Goal: Find specific page/section: Find specific page/section

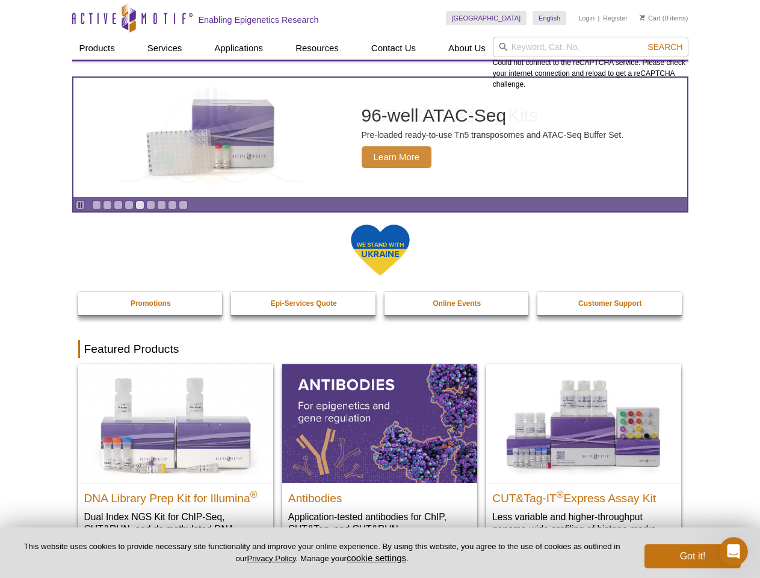
click at [591, 47] on input "search" at bounding box center [591, 47] width 196 height 20
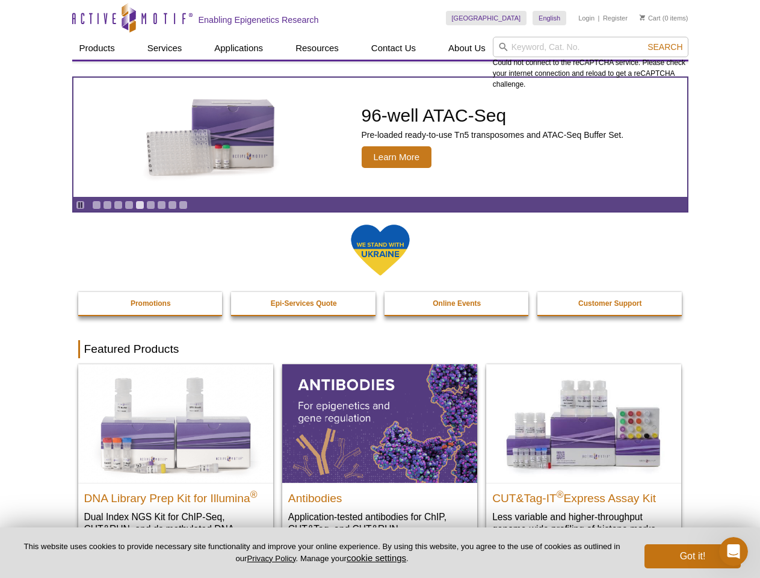
click at [665, 47] on span "Search" at bounding box center [665, 47] width 35 height 10
click at [80, 205] on icon "Pause" at bounding box center [80, 205] width 8 height 8
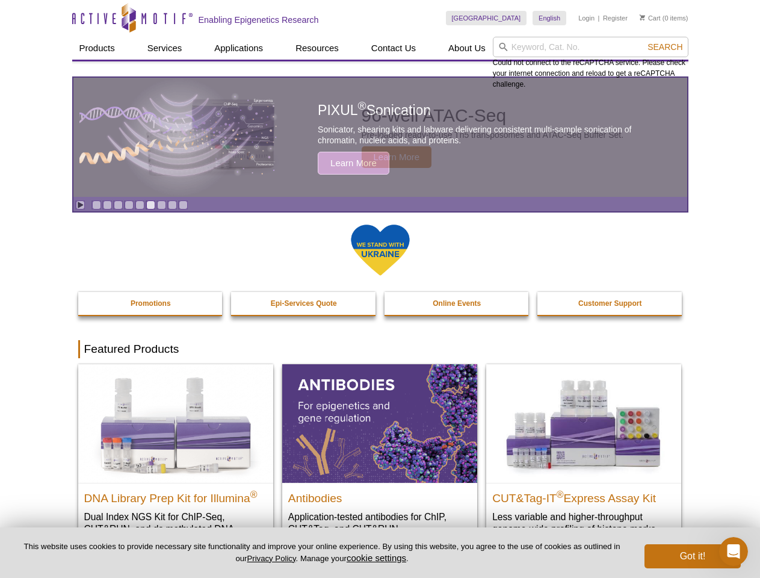
click at [96, 205] on link "Go to slide 1" at bounding box center [96, 204] width 9 height 9
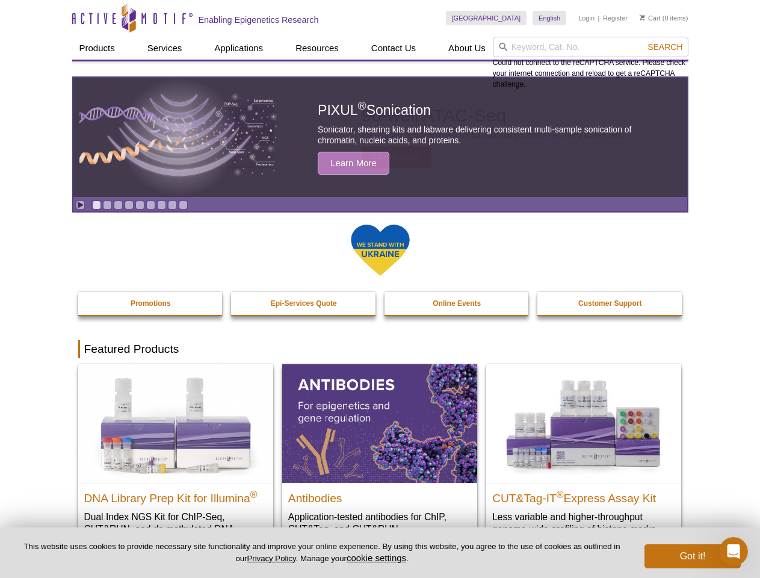
click at [107, 205] on link "Go to slide 2" at bounding box center [107, 204] width 9 height 9
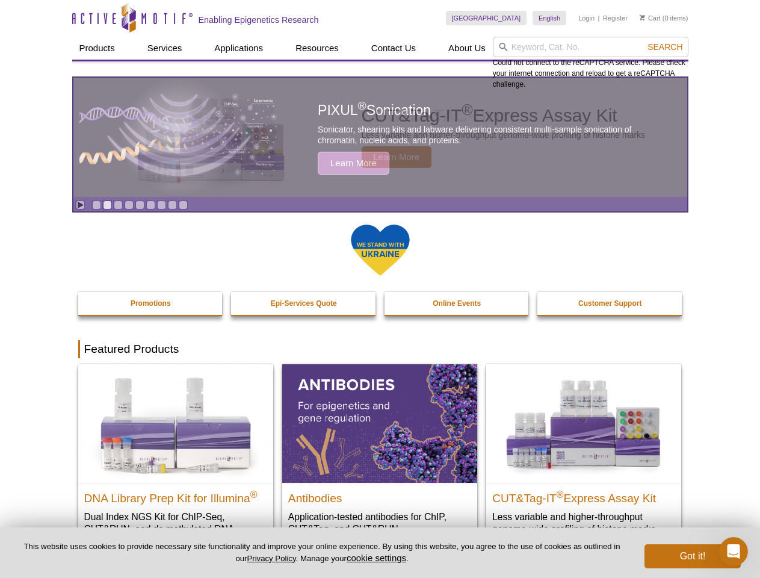
click at [118, 205] on link "Go to slide 3" at bounding box center [118, 204] width 9 height 9
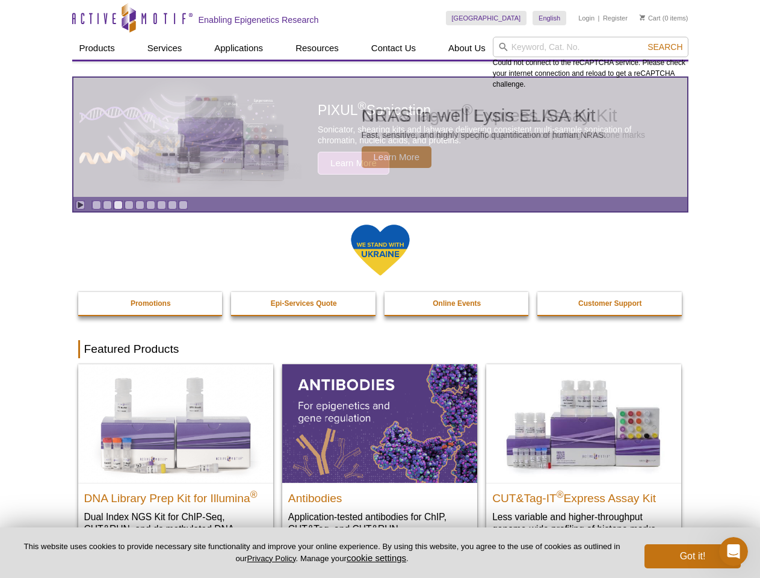
click at [129, 205] on link "Go to slide 4" at bounding box center [129, 204] width 9 height 9
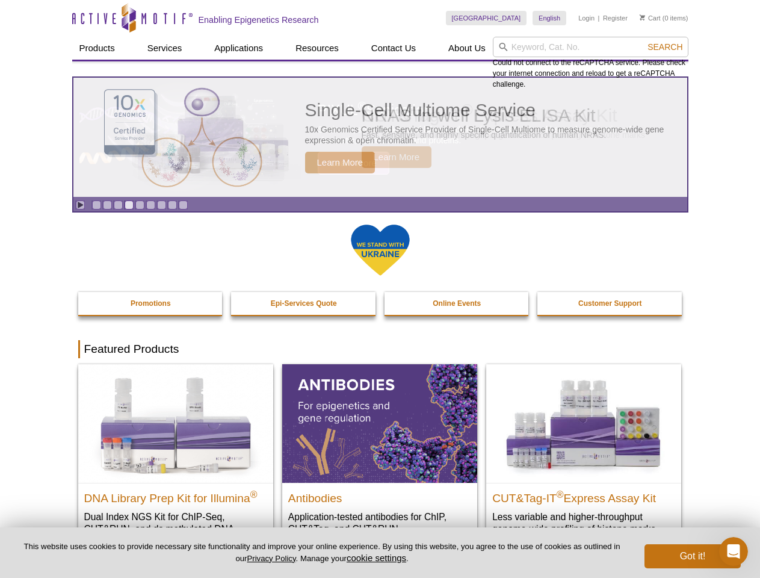
click at [140, 205] on link "Go to slide 5" at bounding box center [139, 204] width 9 height 9
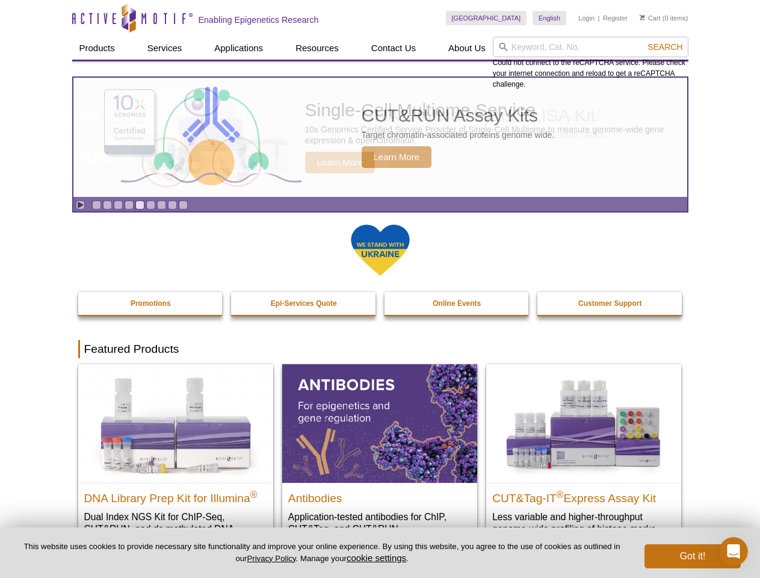
click at [150, 205] on link "Go to slide 6" at bounding box center [150, 204] width 9 height 9
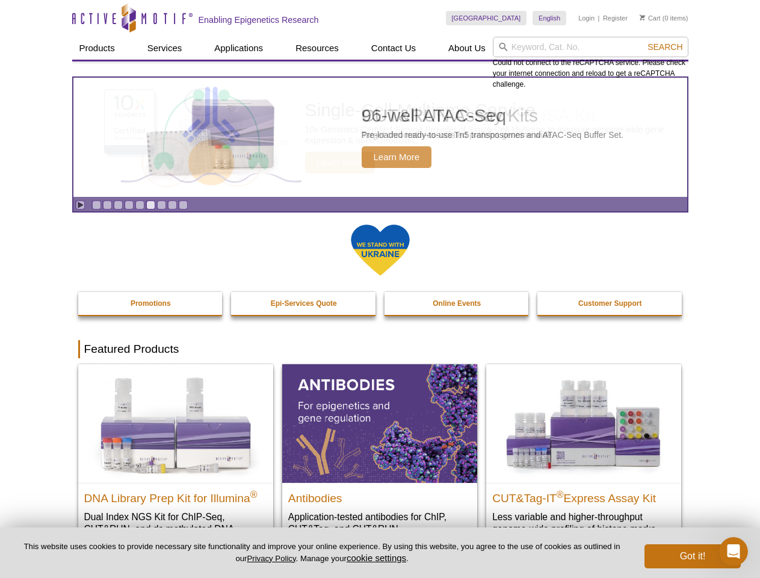
click at [161, 205] on link "Go to slide 7" at bounding box center [161, 204] width 9 height 9
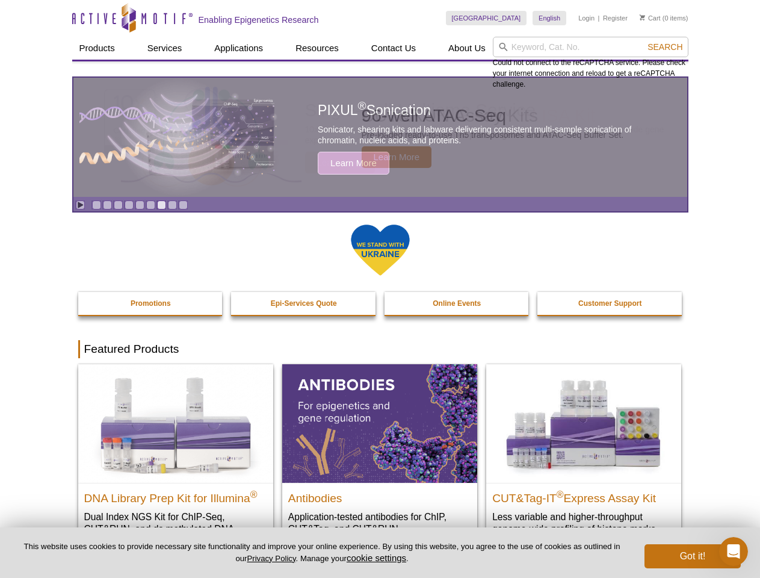
click at [665, 47] on span "Search" at bounding box center [665, 47] width 35 height 10
